Goal: Task Accomplishment & Management: Manage account settings

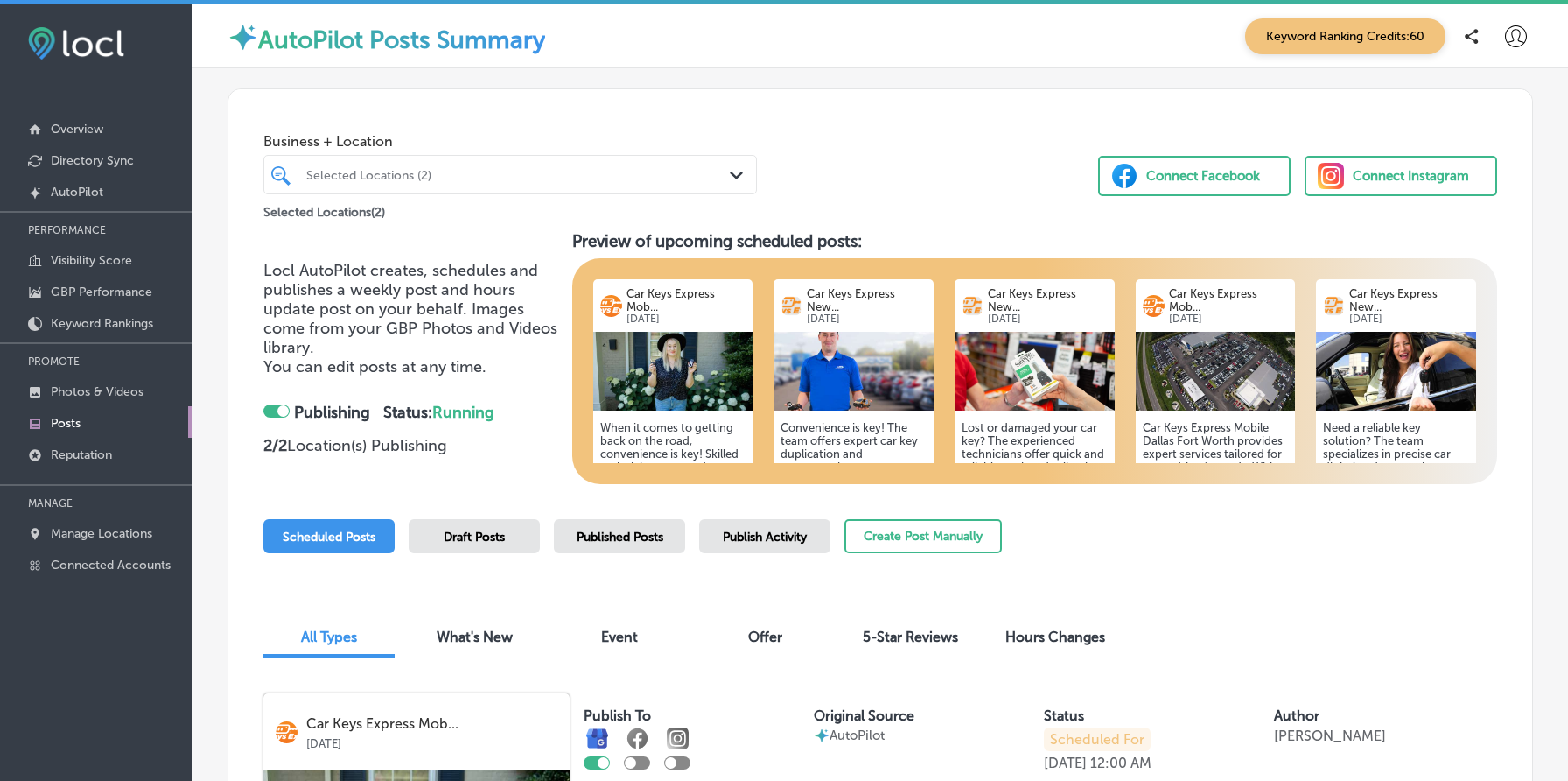
scroll to position [207, 0]
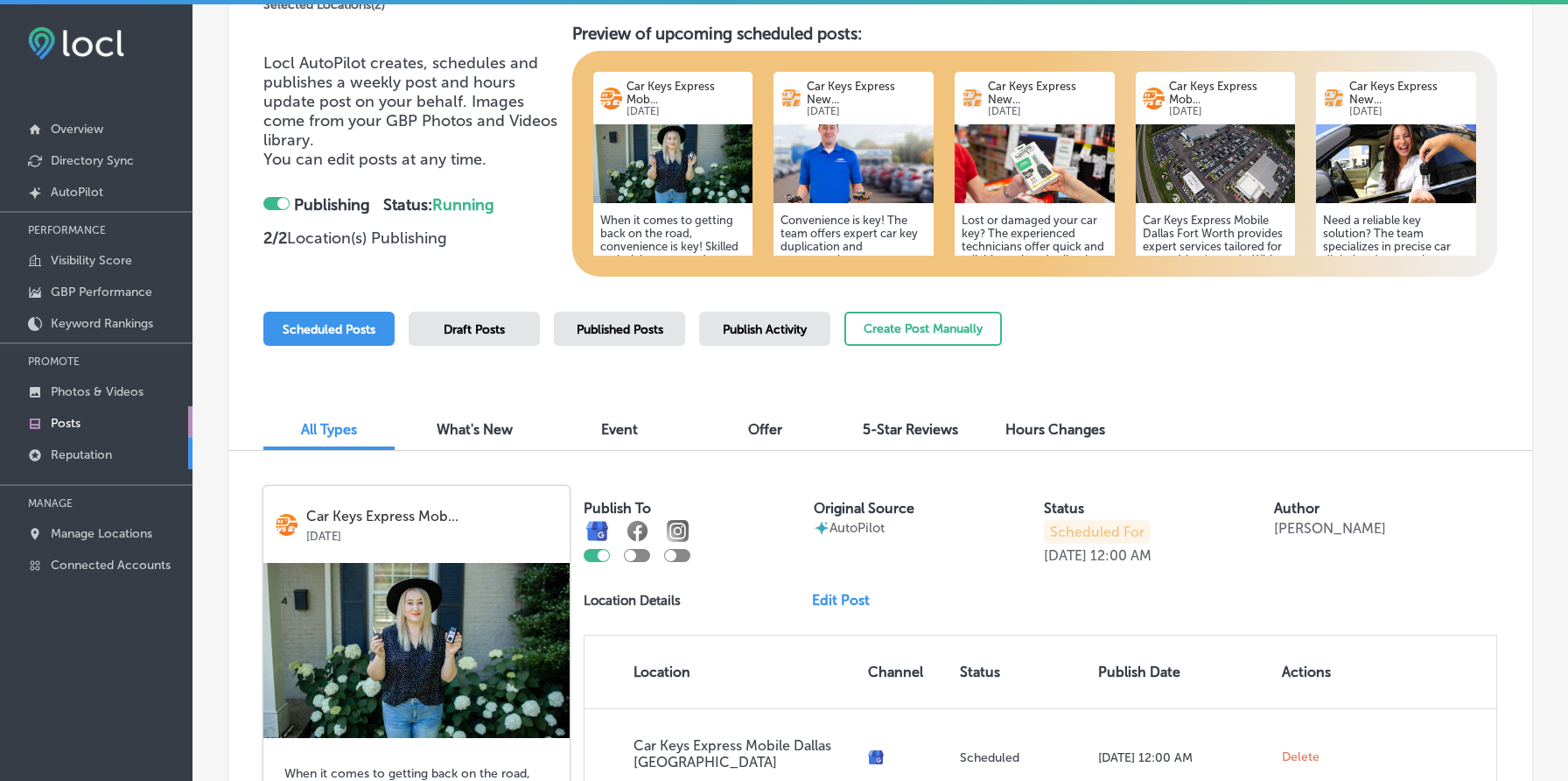
click at [87, 450] on p "Reputation" at bounding box center [81, 454] width 61 height 15
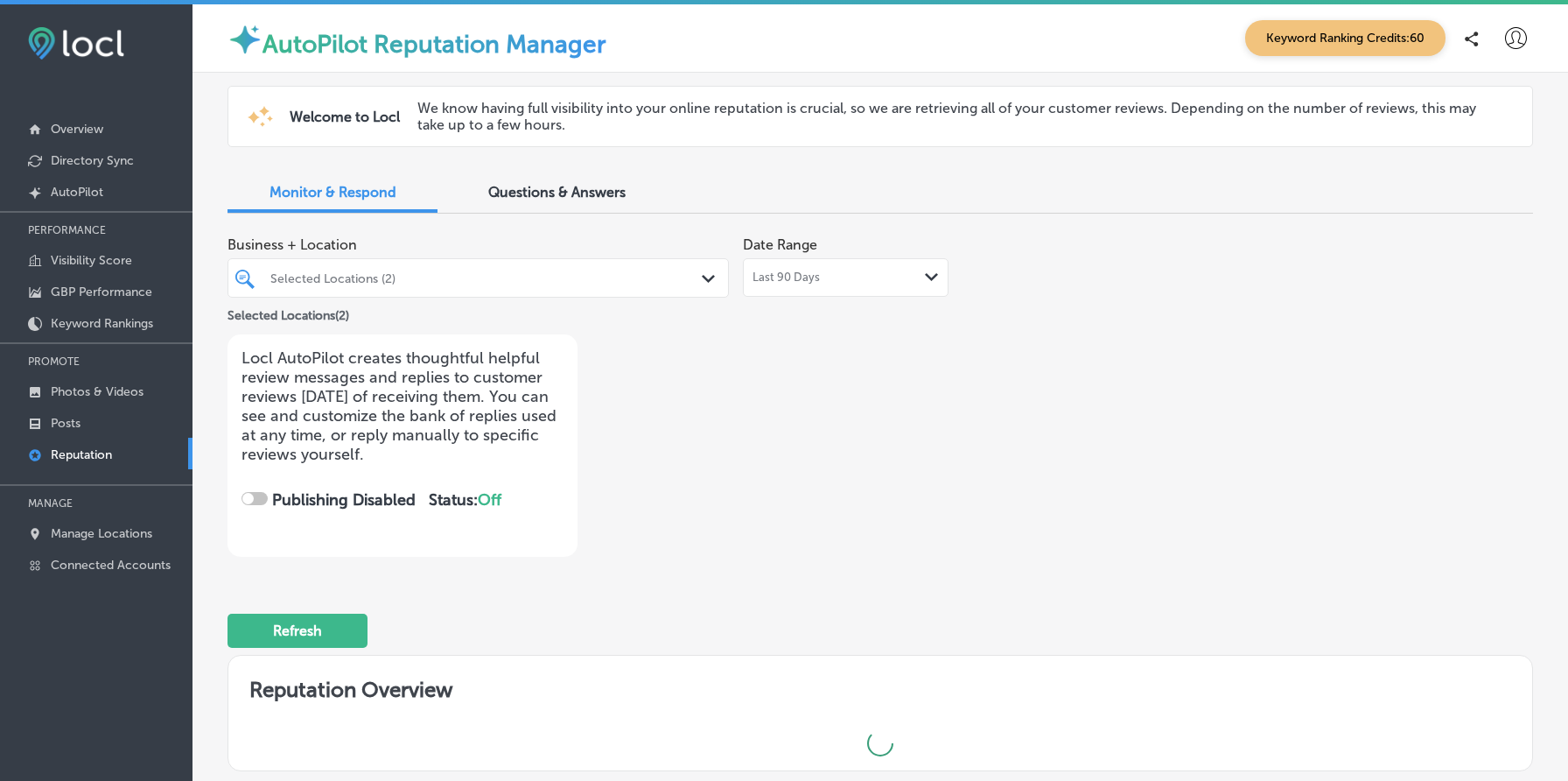
checkbox input "true"
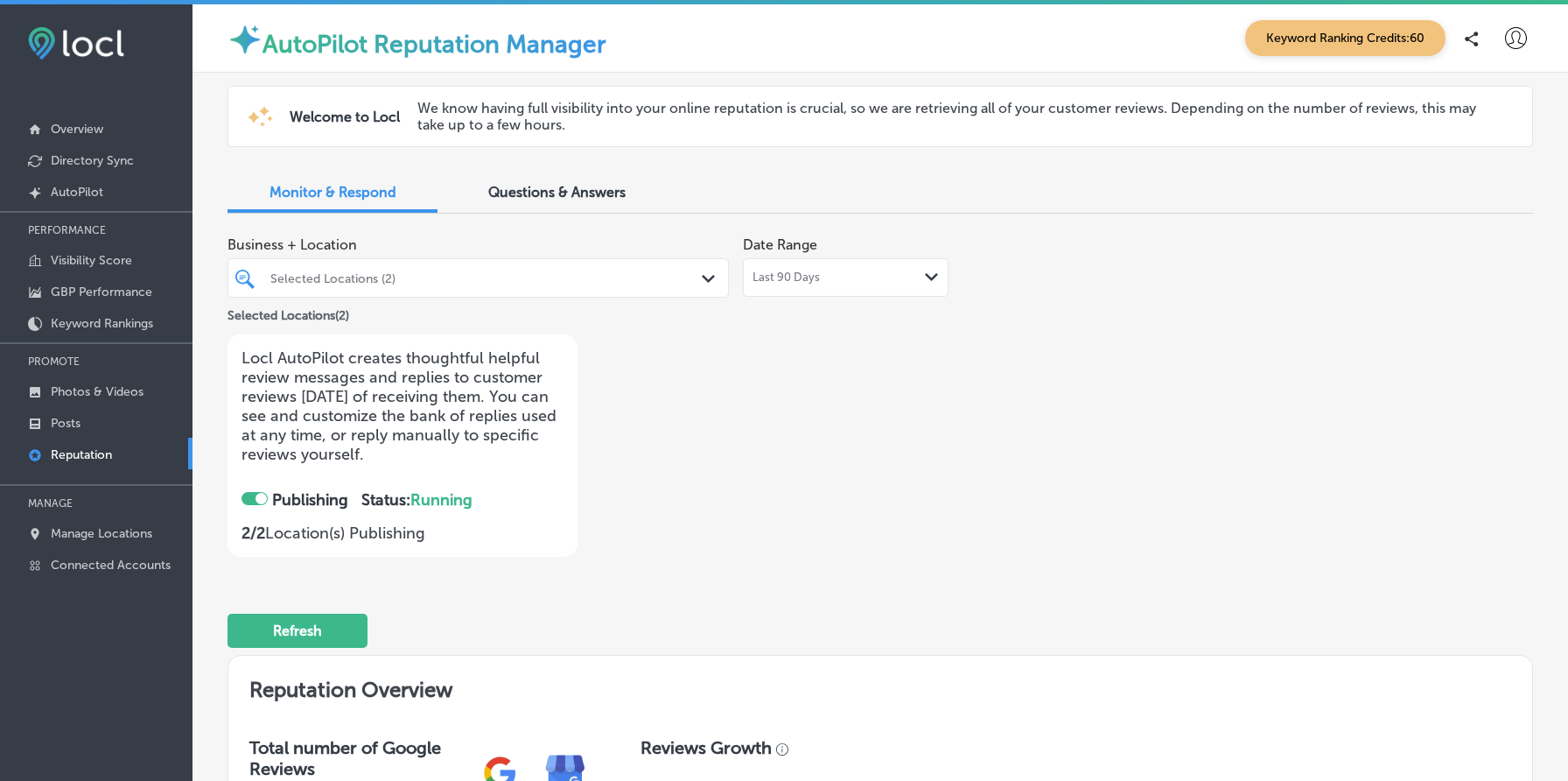
click at [866, 272] on div "Last 90 Days Path Created with Sketch." at bounding box center [845, 277] width 187 height 14
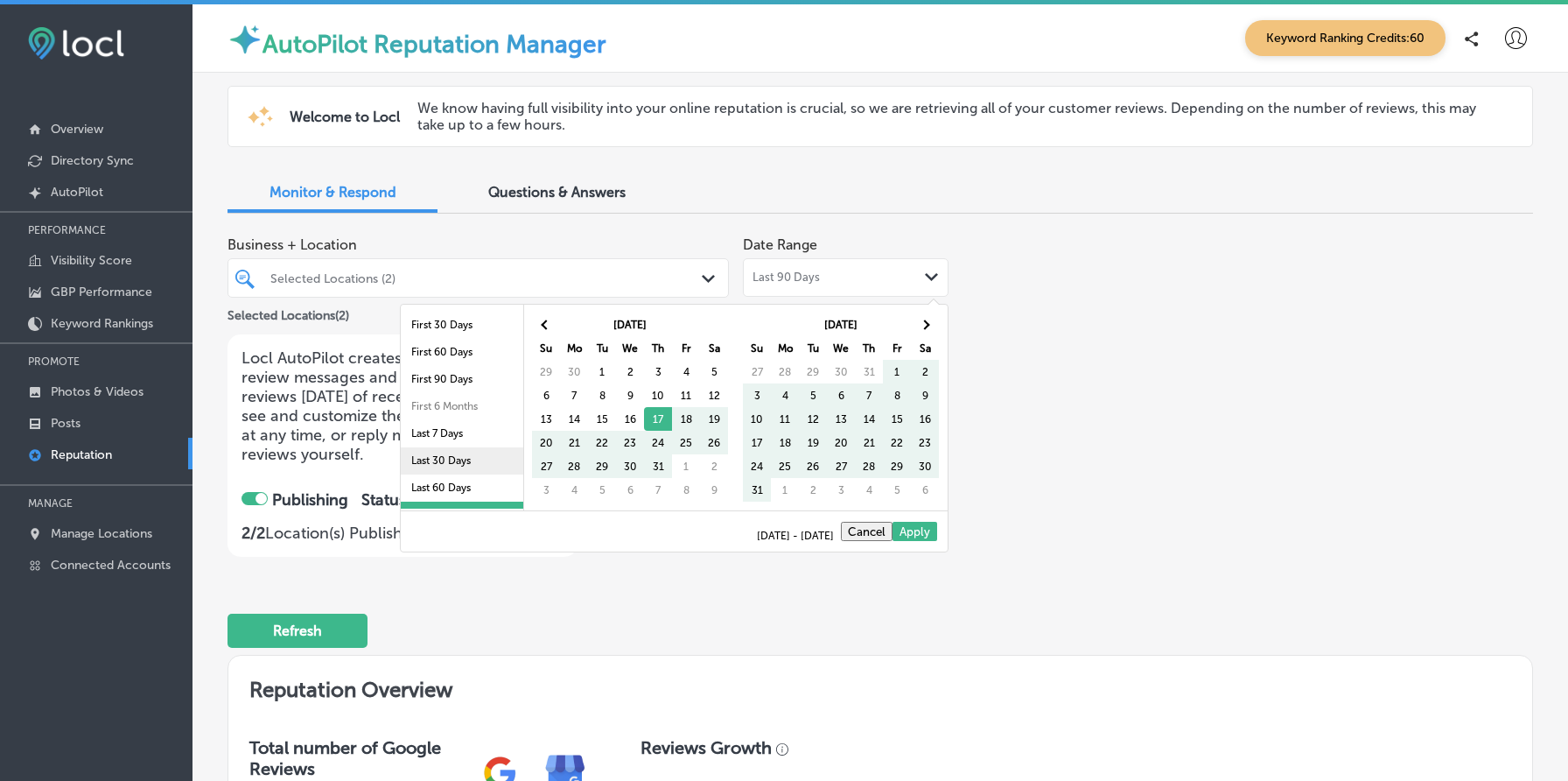
scroll to position [101, 0]
click at [435, 471] on li "Last 2 Years" at bounding box center [461, 469] width 123 height 28
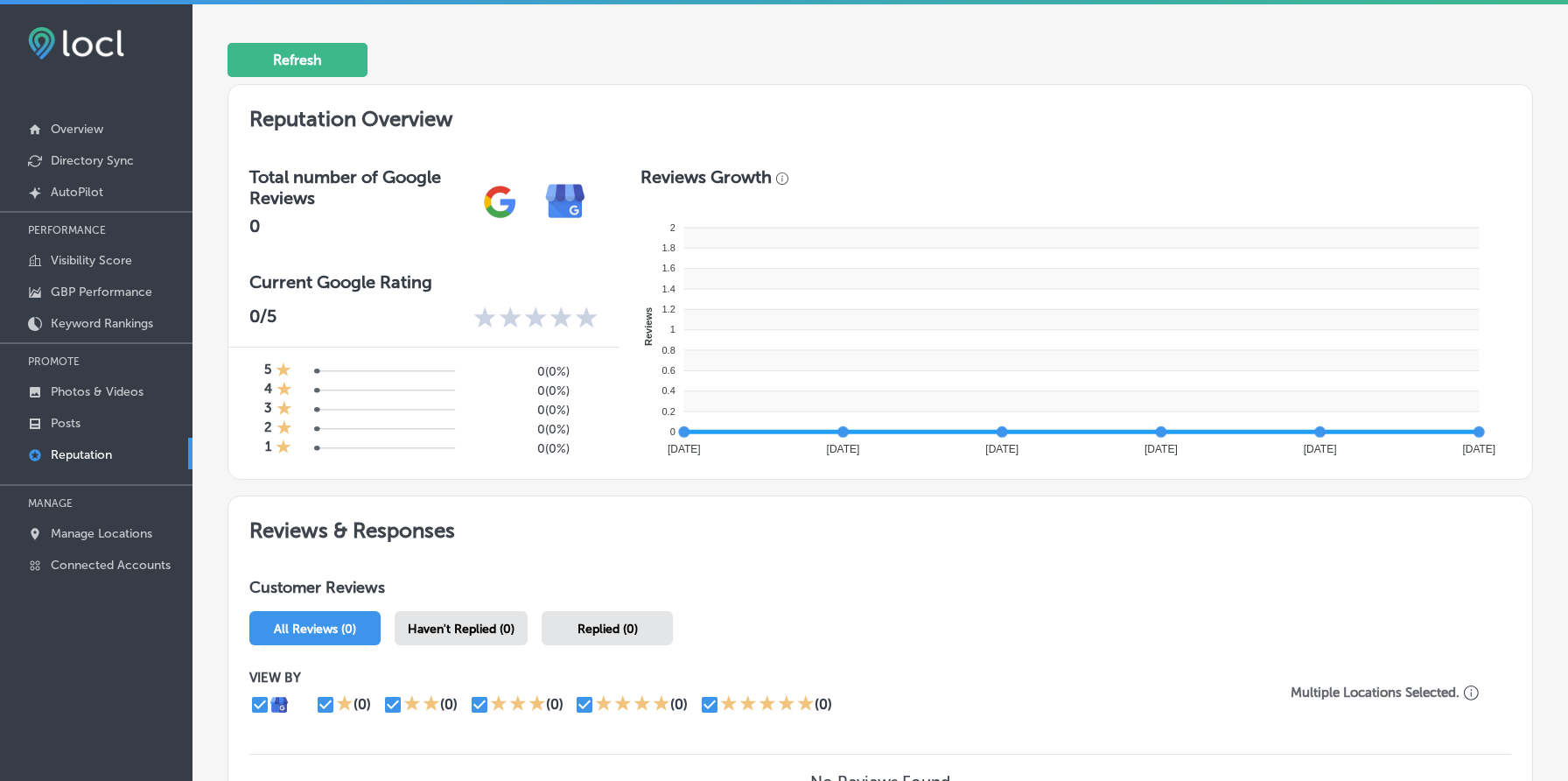
scroll to position [0, 0]
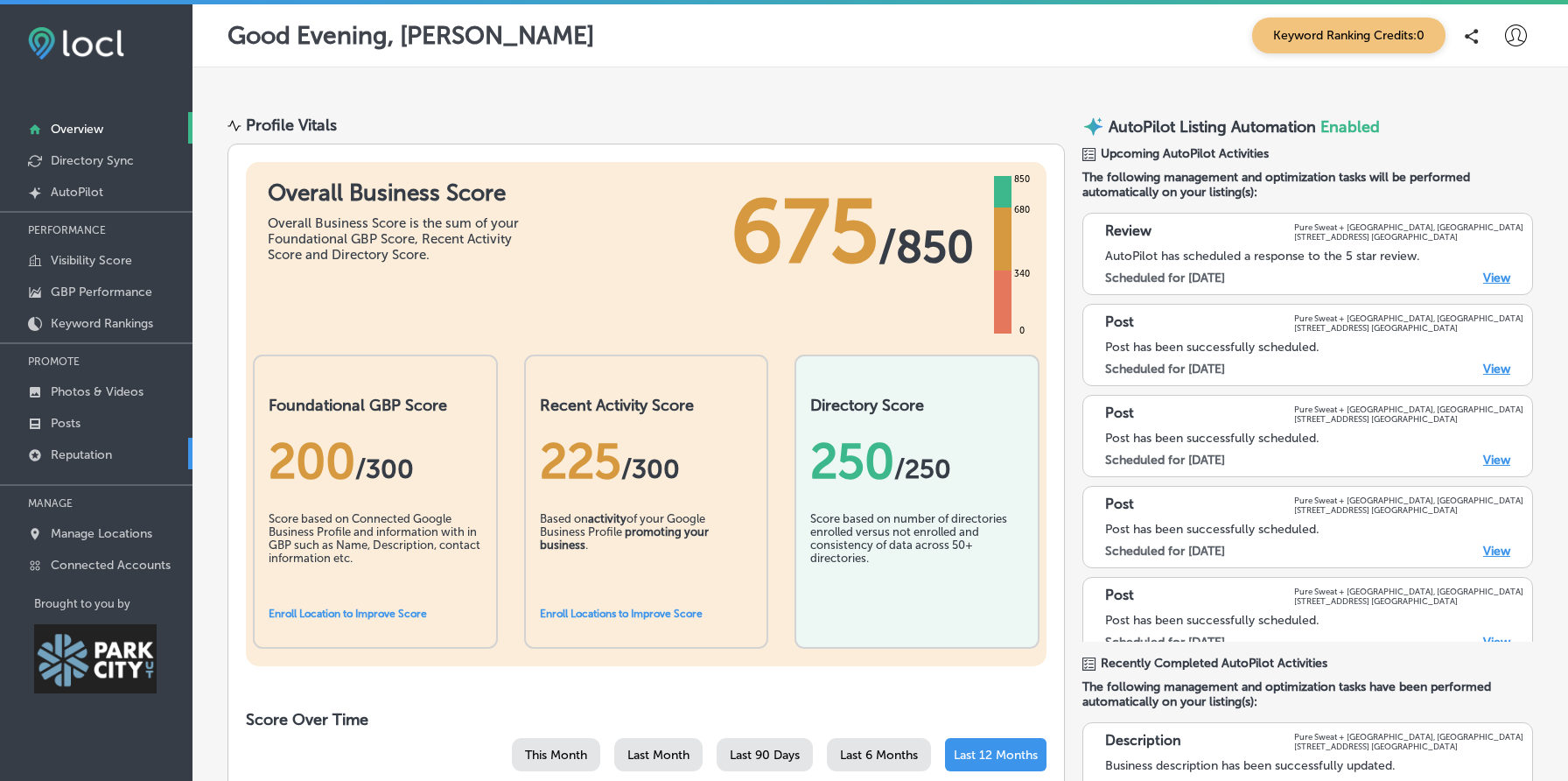
click at [115, 458] on link "Reputation" at bounding box center [96, 454] width 192 height 31
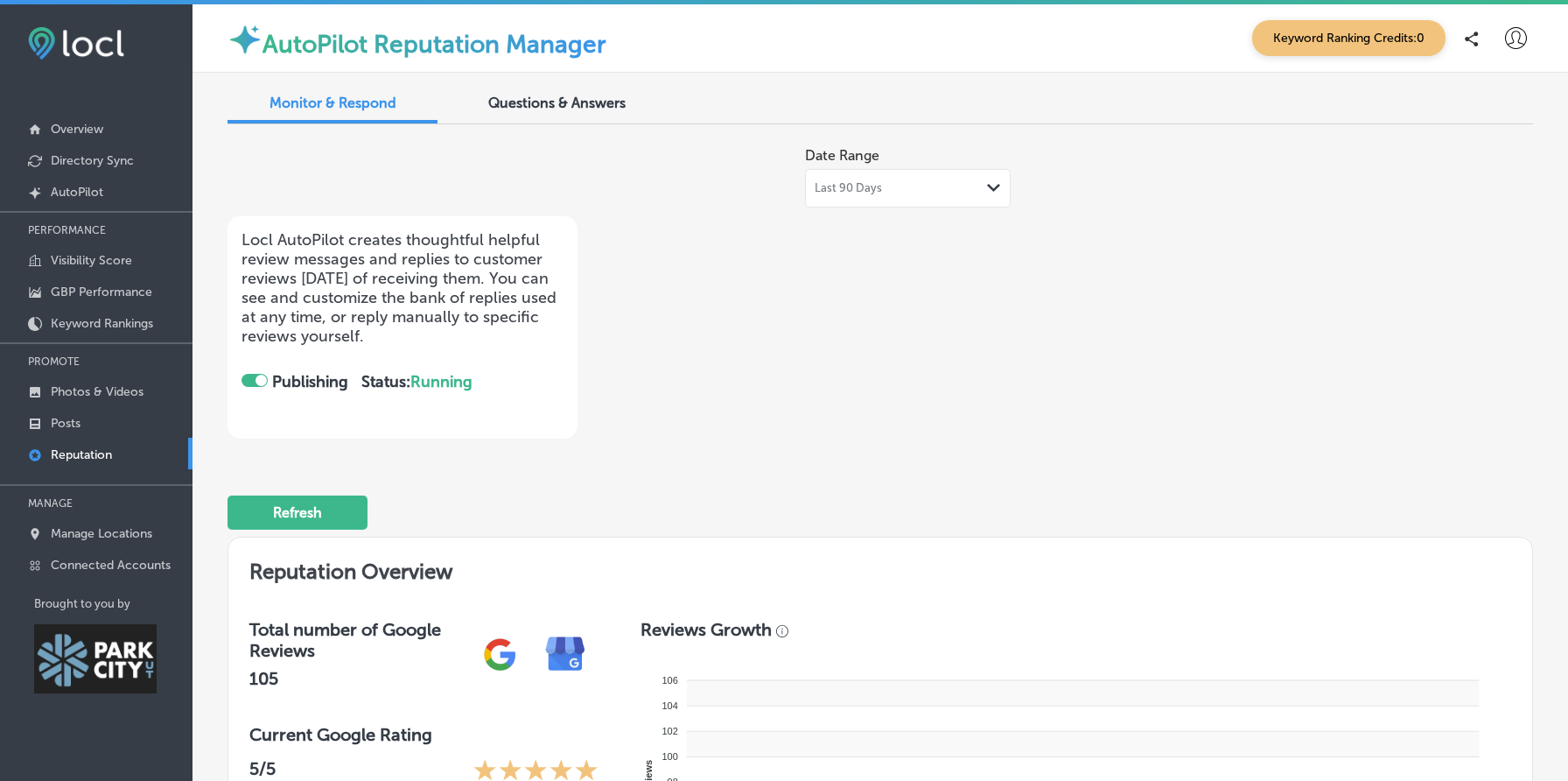
checkbox input "true"
